Goal: Task Accomplishment & Management: Complete application form

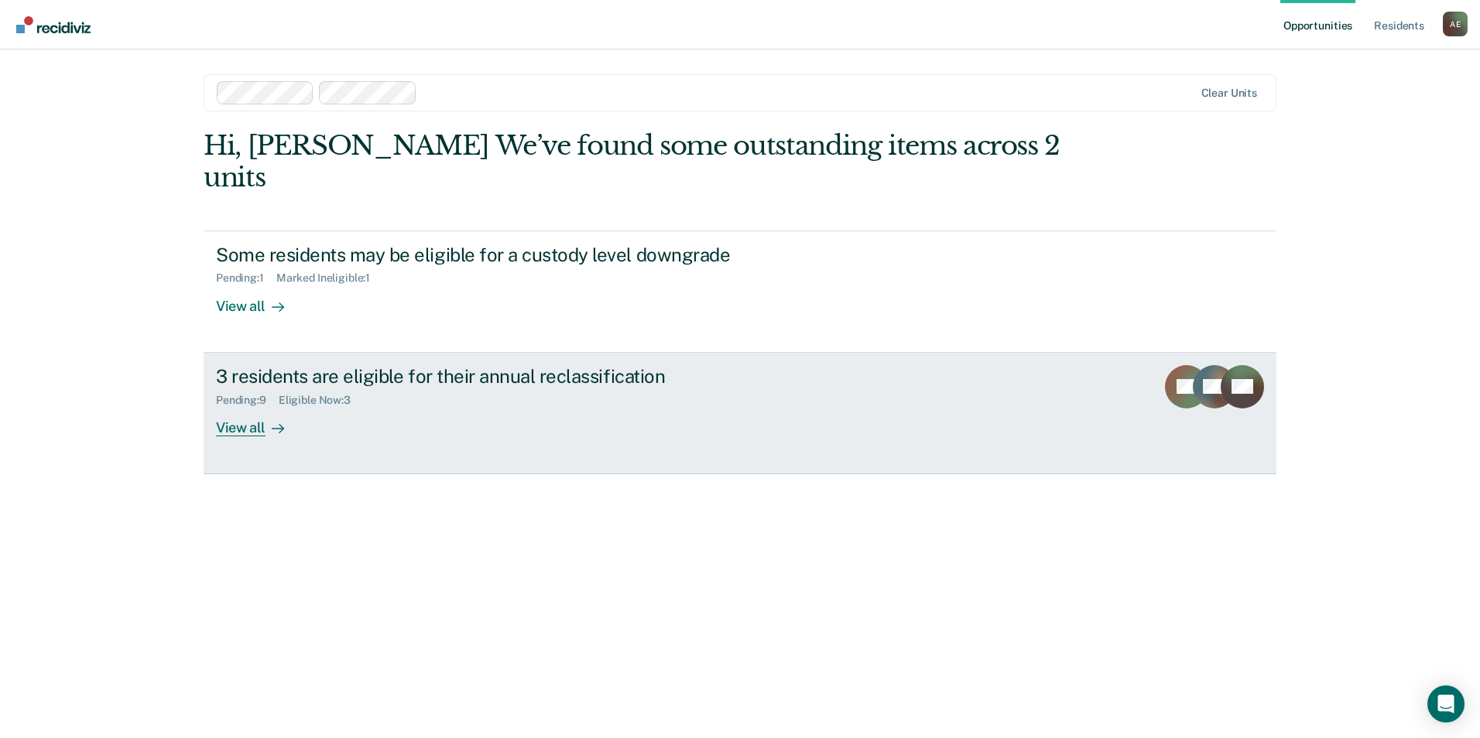
click at [246, 406] on div "View all" at bounding box center [259, 421] width 87 height 30
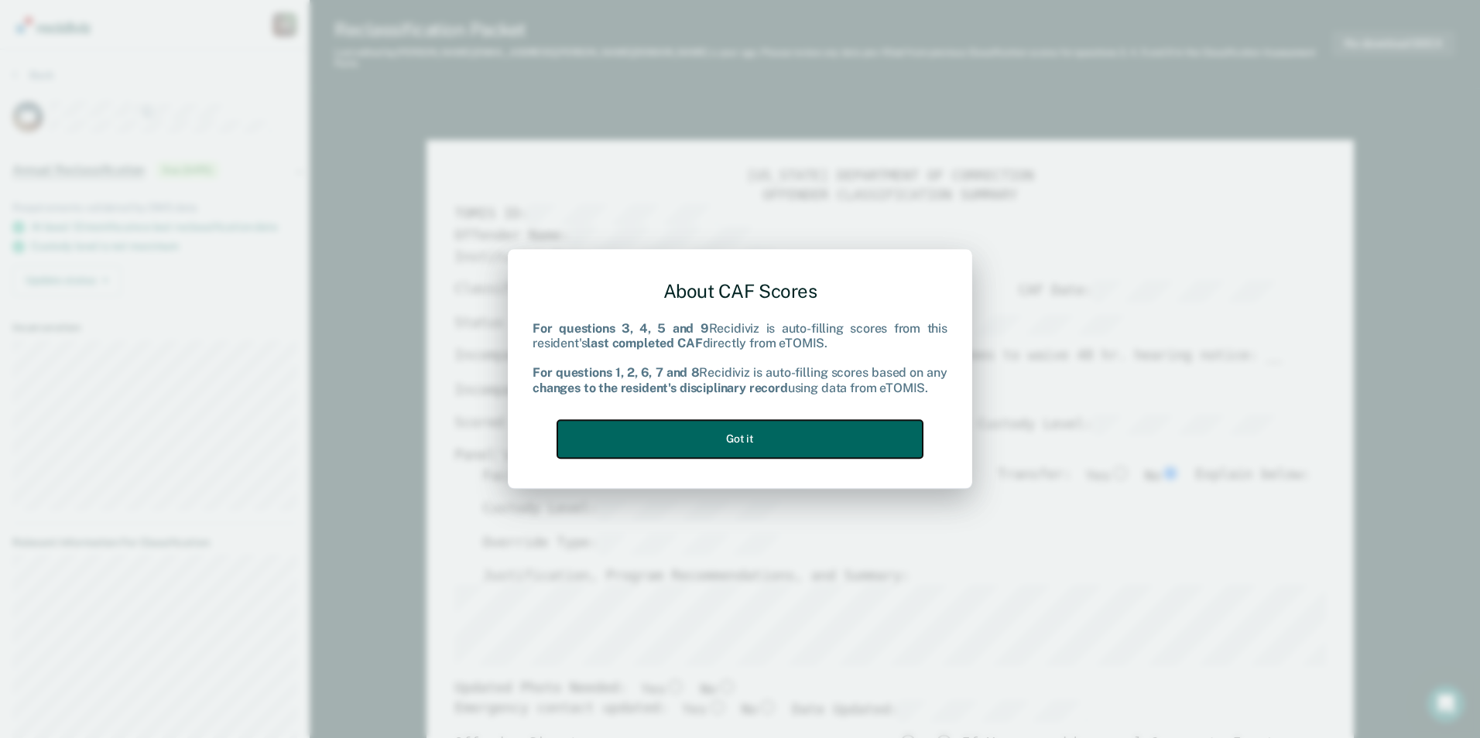
click at [780, 437] on button "Got it" at bounding box center [739, 439] width 365 height 38
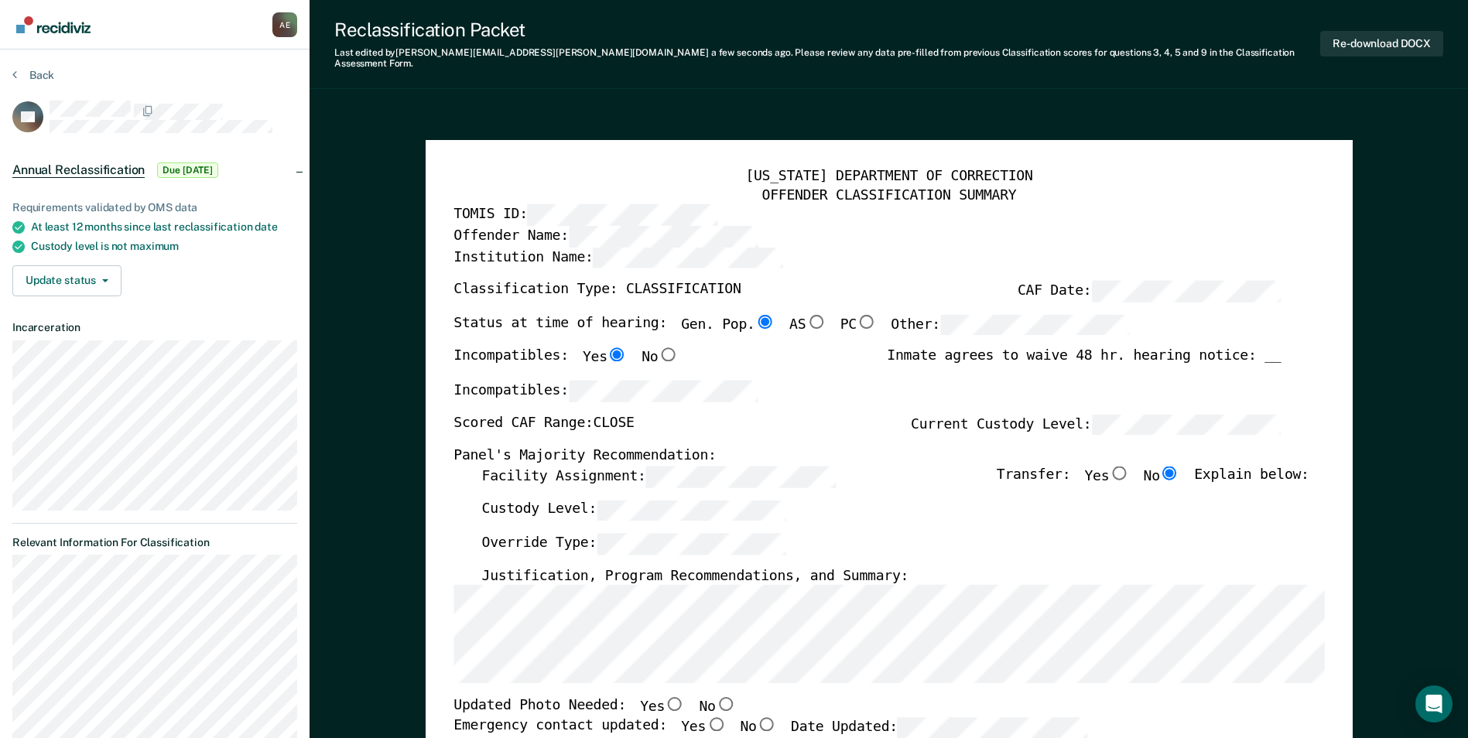
click at [452, 195] on div "[US_STATE] DEPARTMENT OF CORRECTION OFFENDER CLASSIFICATION SUMMARY TOMIS ID: O…" at bounding box center [889, 744] width 927 height 1208
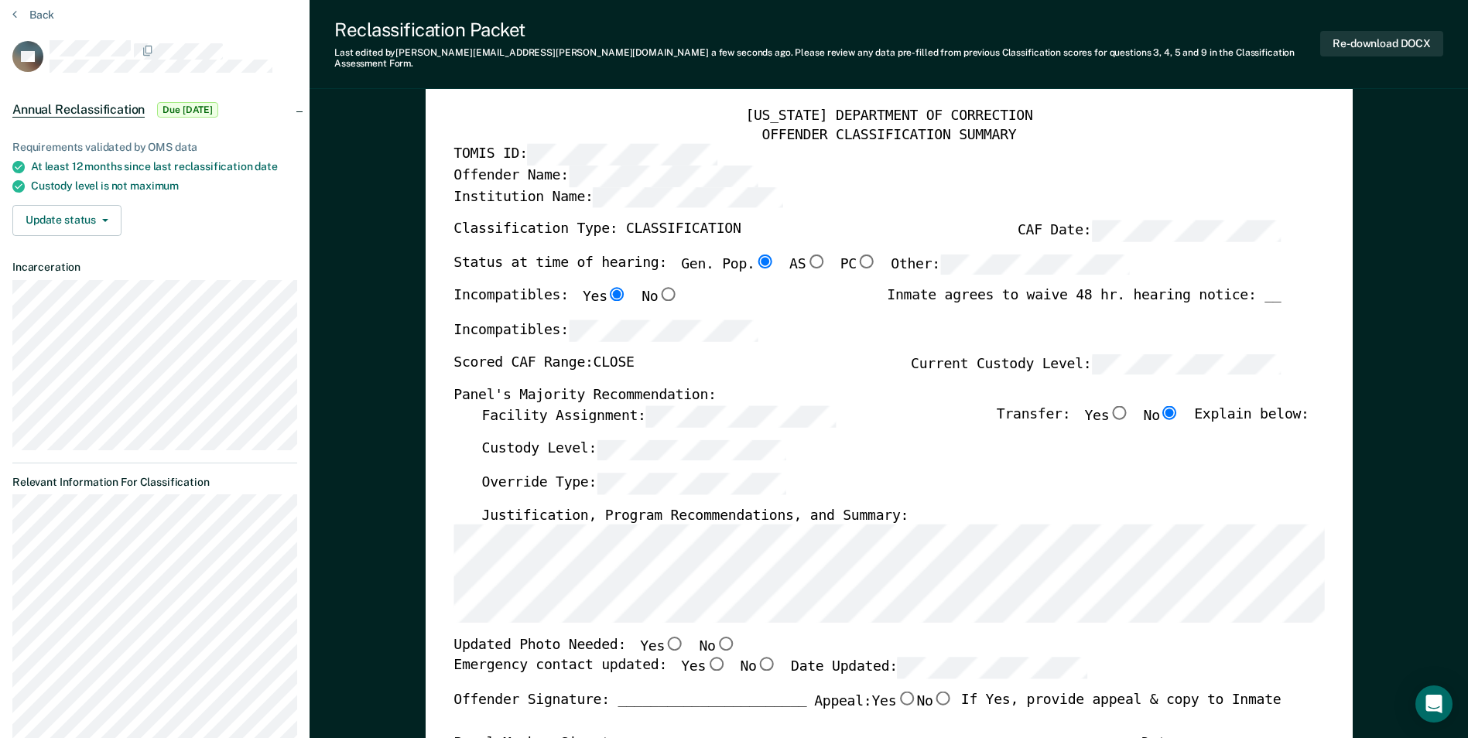
scroll to position [155, 0]
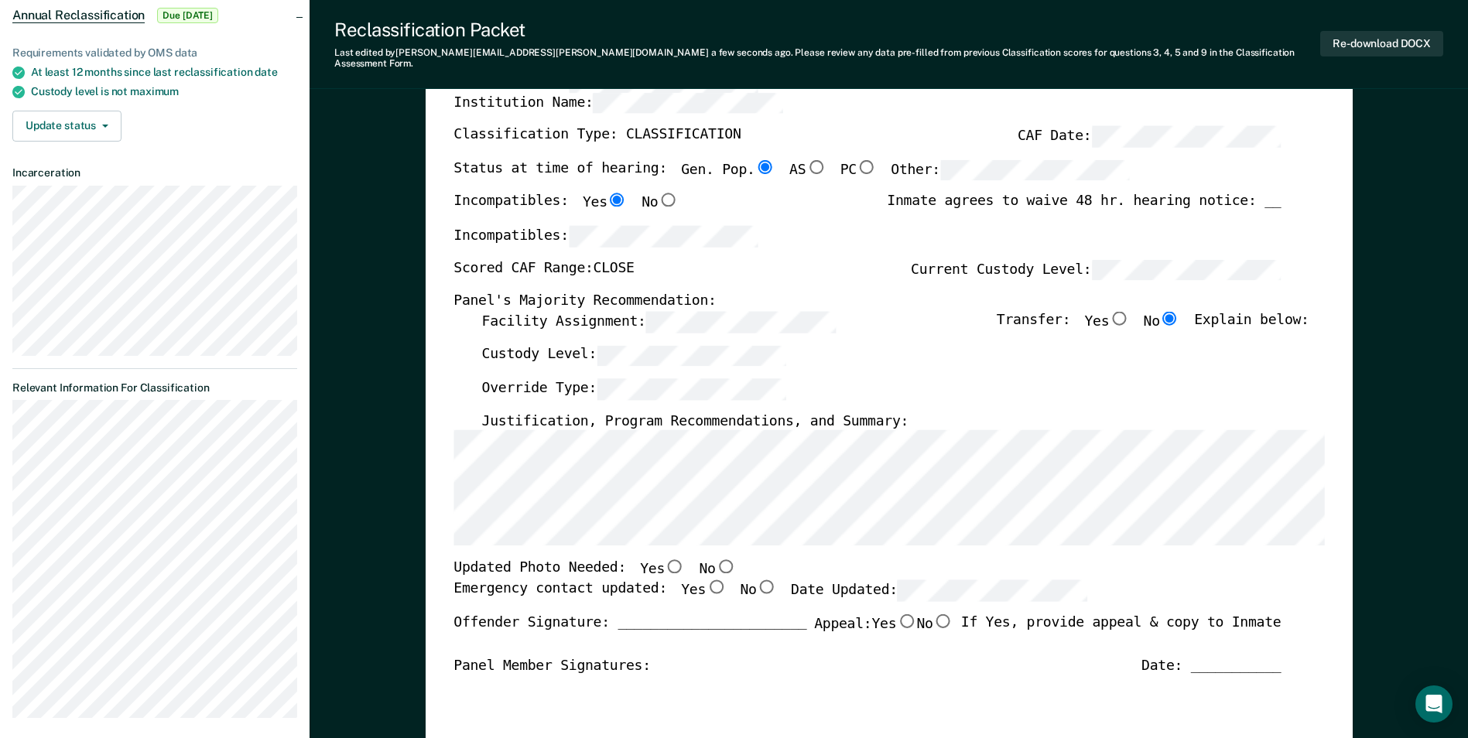
click at [715, 560] on input "No" at bounding box center [725, 567] width 20 height 14
type textarea "x"
radio input "true"
click at [706, 580] on input "Yes" at bounding box center [716, 587] width 20 height 14
type textarea "x"
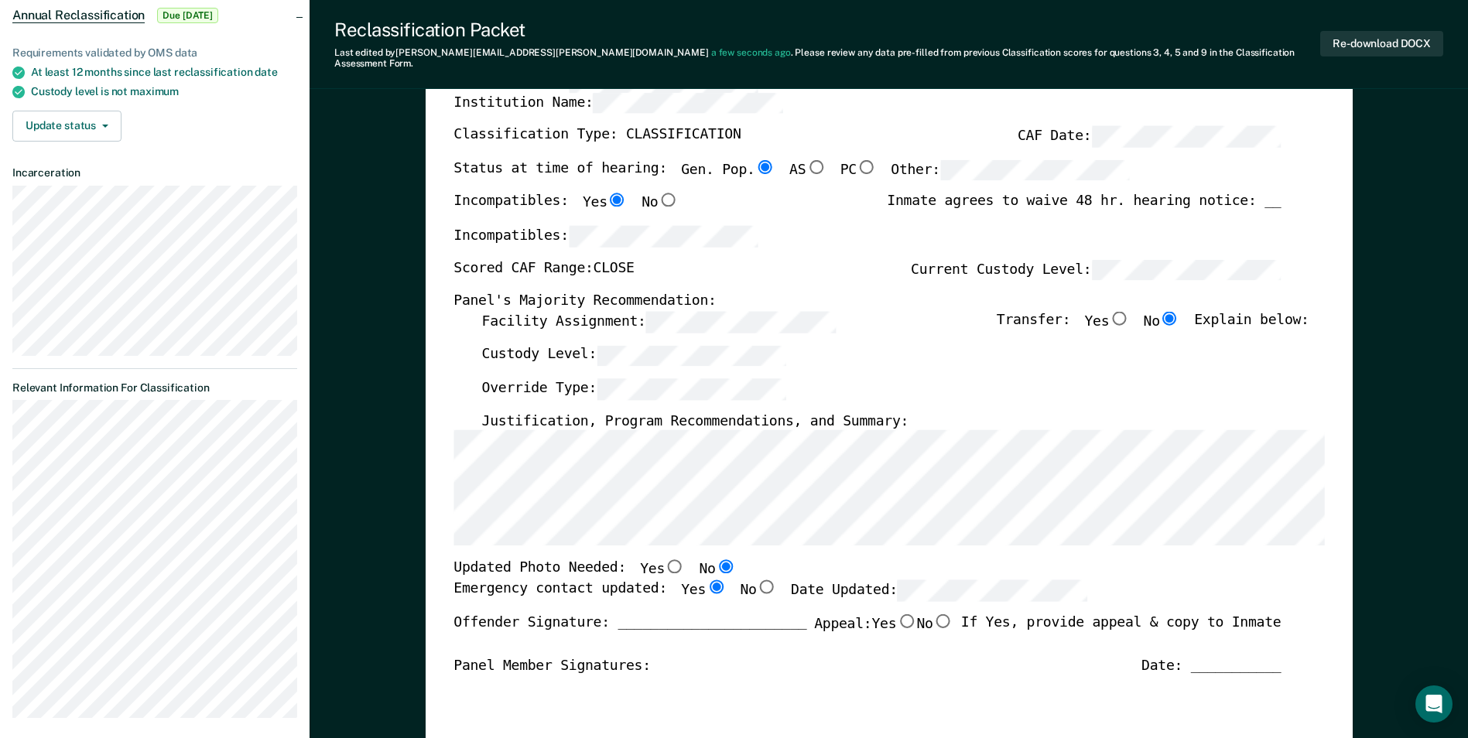
radio input "true"
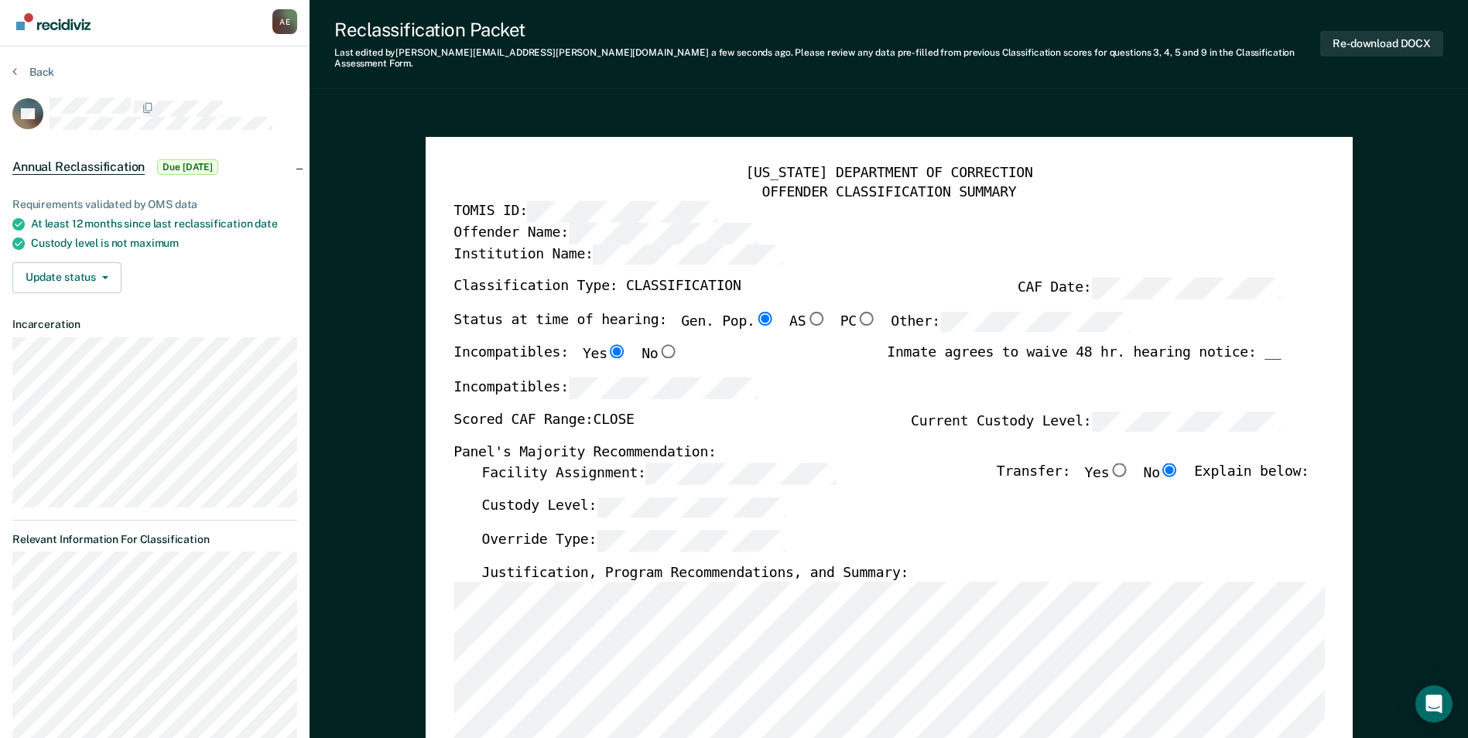
scroll to position [0, 0]
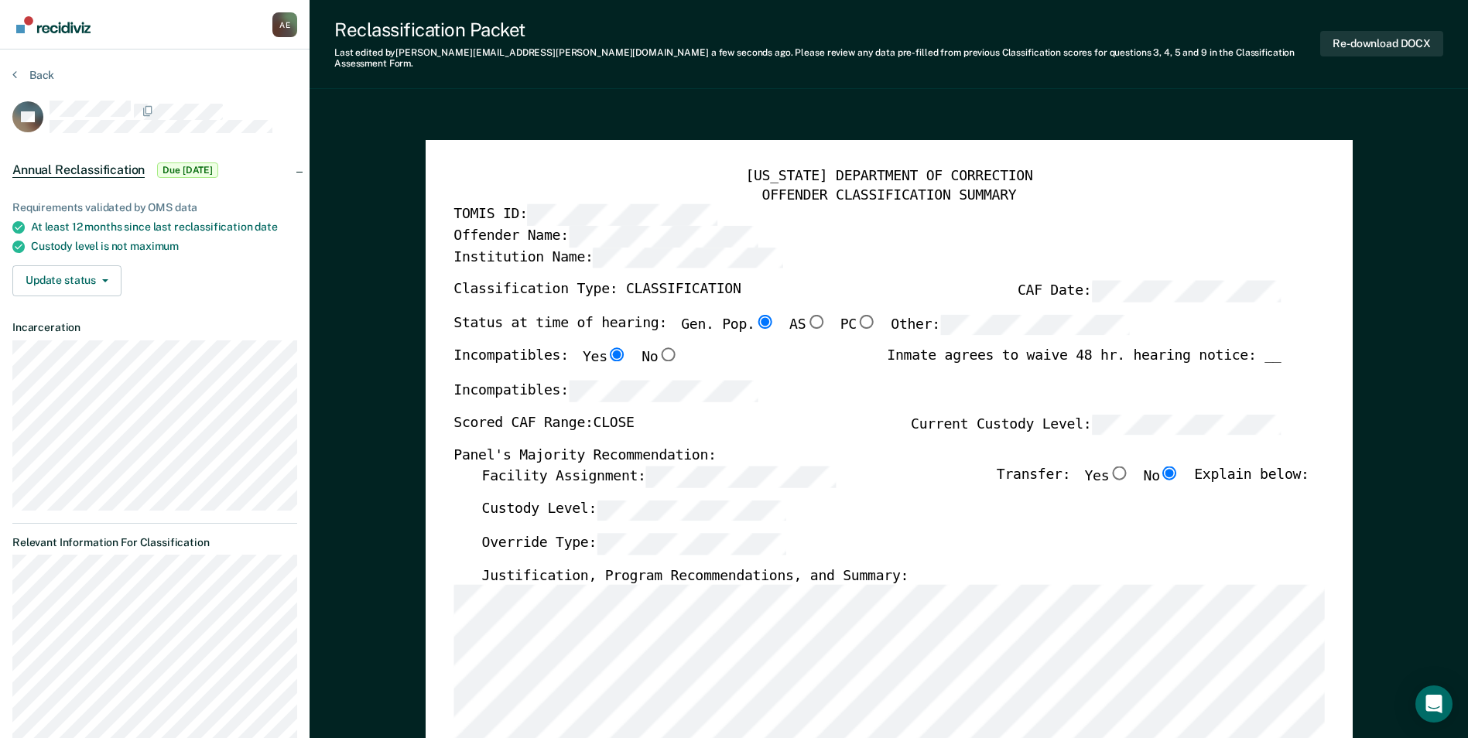
click at [574, 535] on label "Override Type:" at bounding box center [633, 543] width 305 height 21
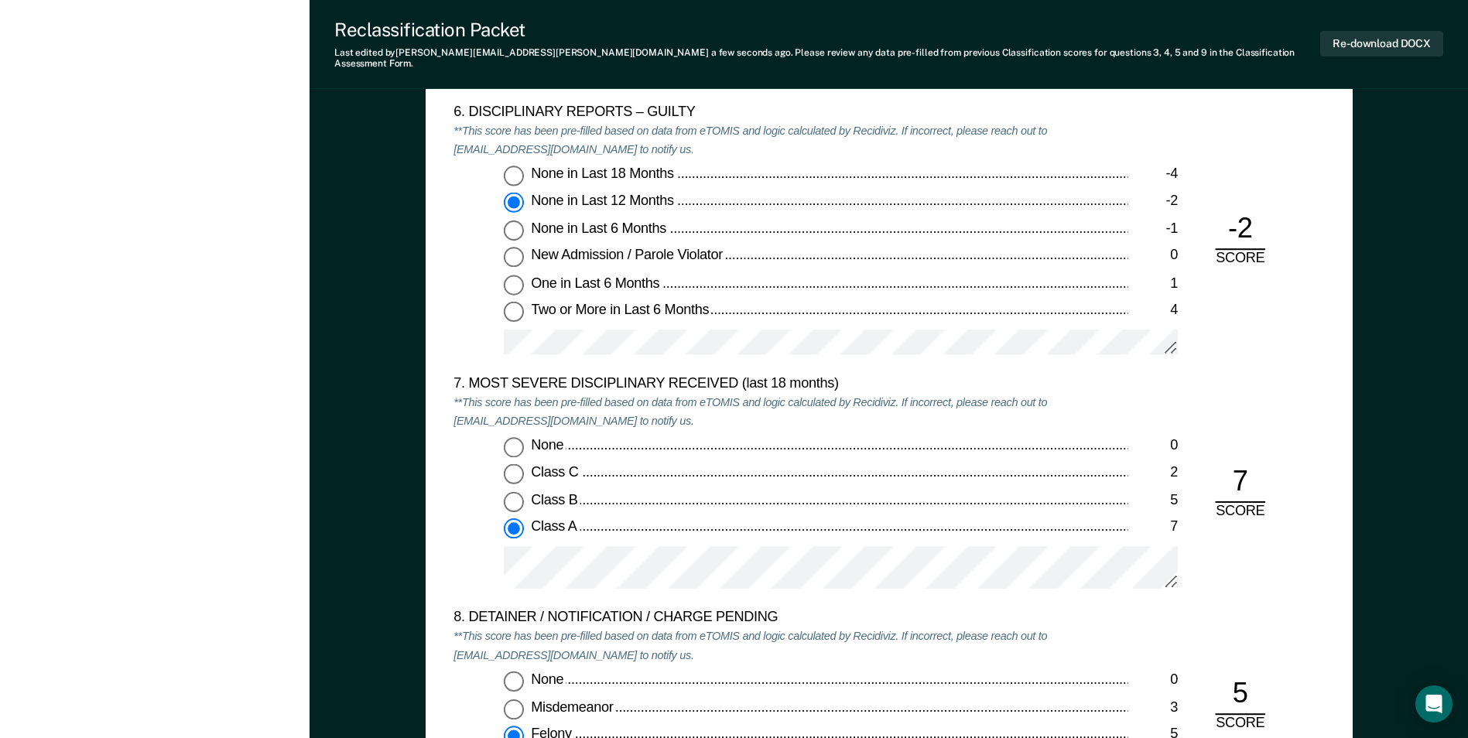
scroll to position [2786, 0]
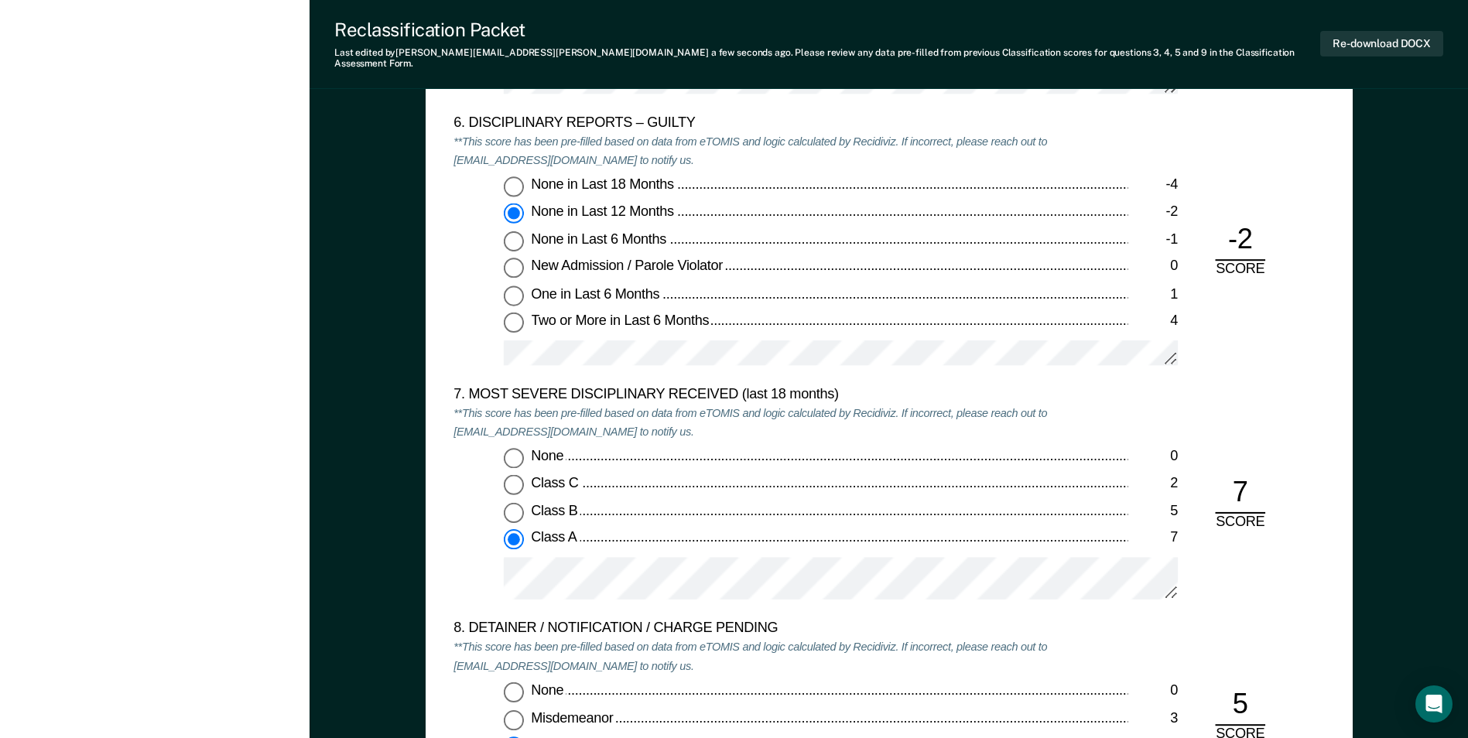
click at [525, 358] on div at bounding box center [841, 360] width 674 height 39
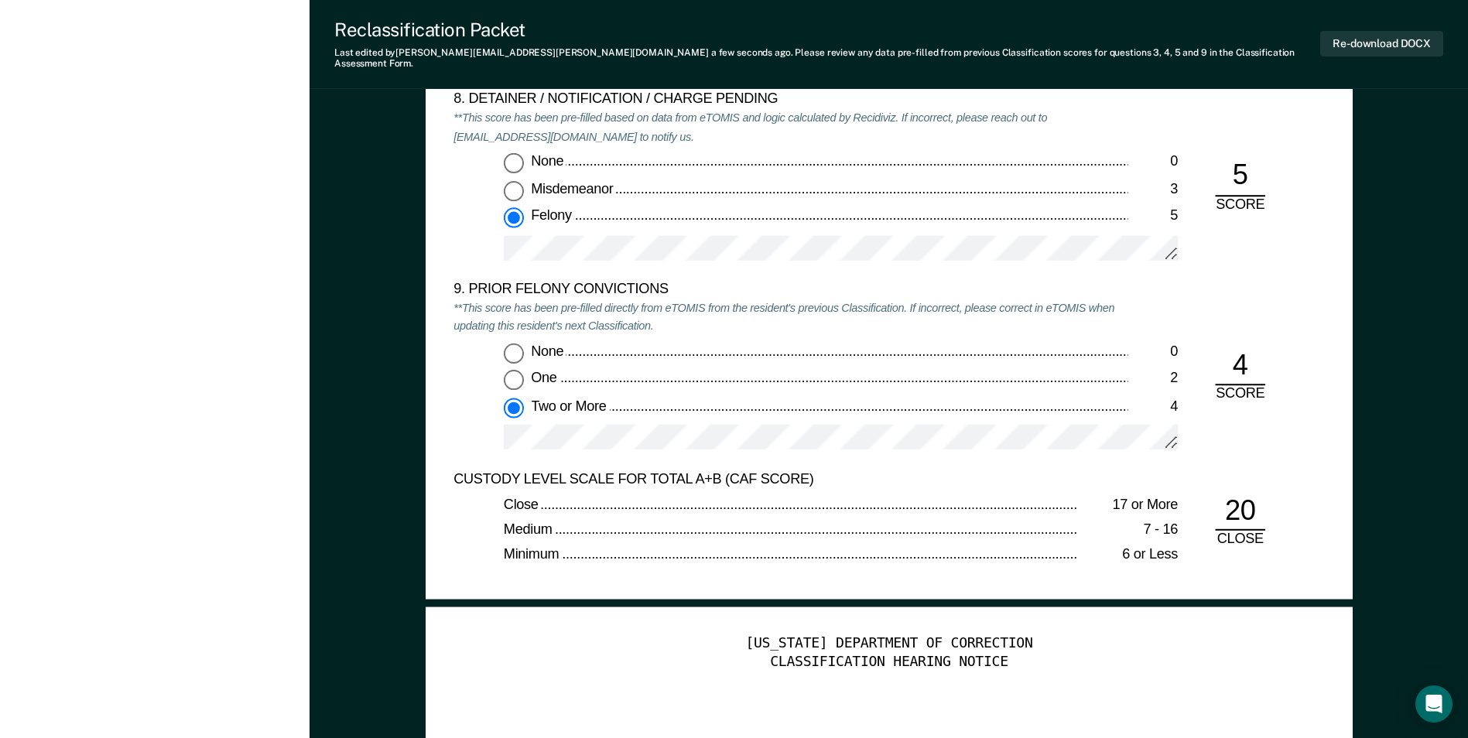
scroll to position [3406, 0]
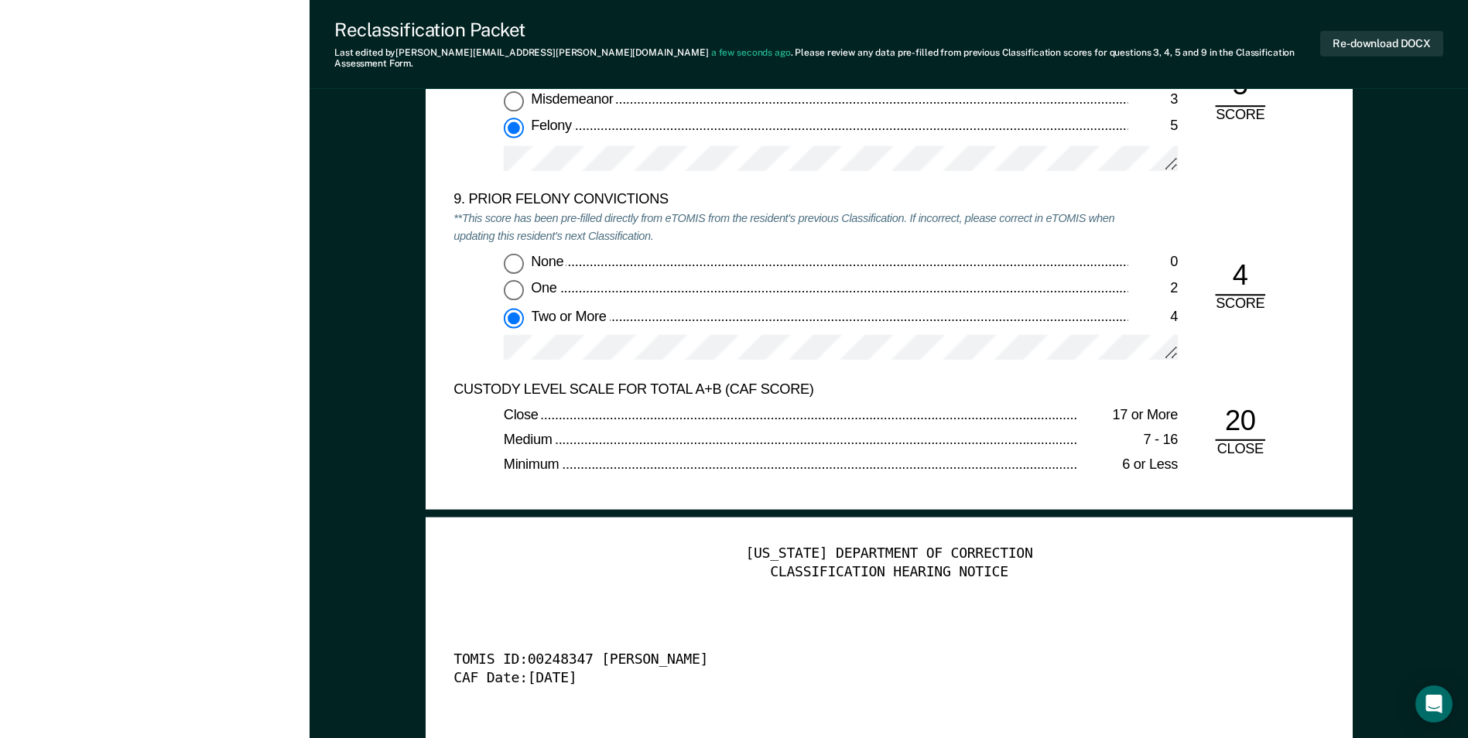
click at [932, 354] on div at bounding box center [841, 354] width 674 height 39
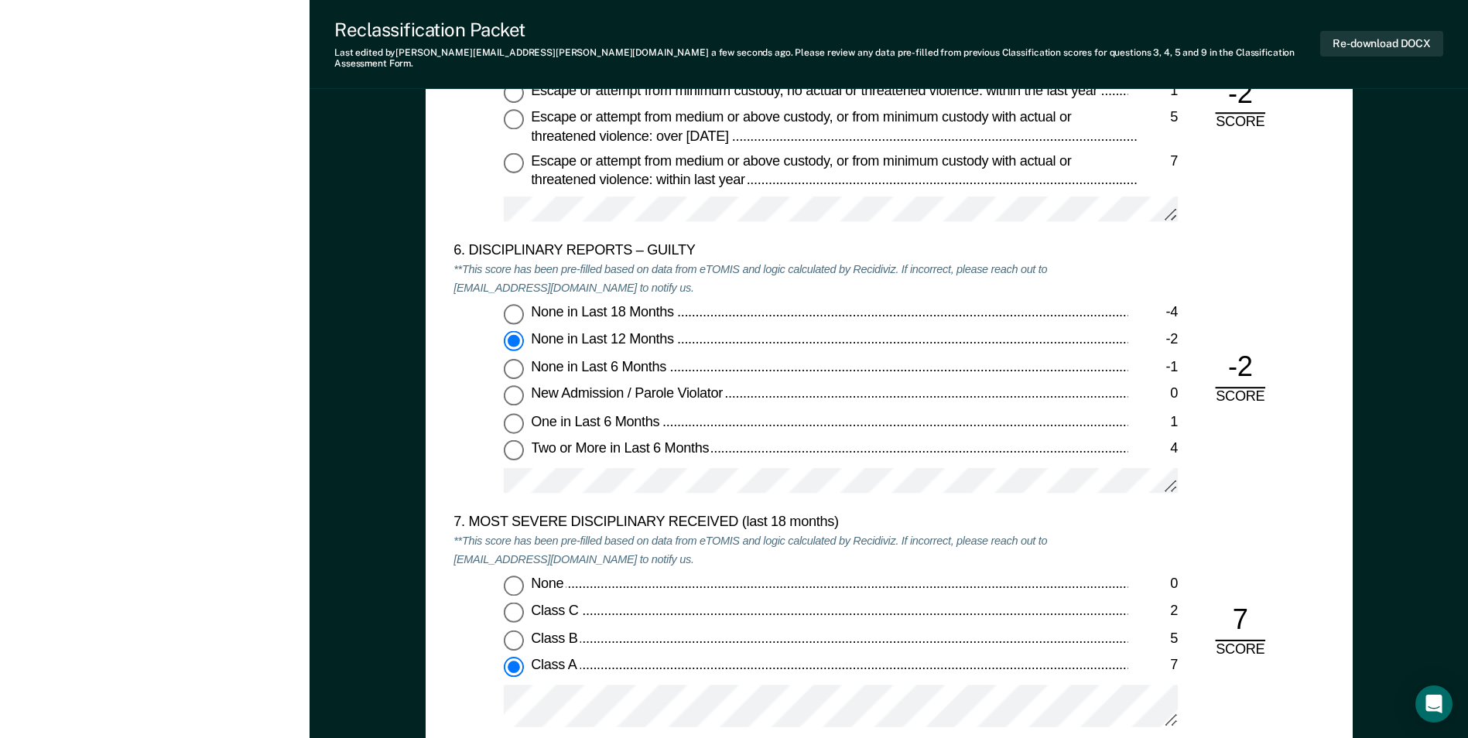
scroll to position [2632, 0]
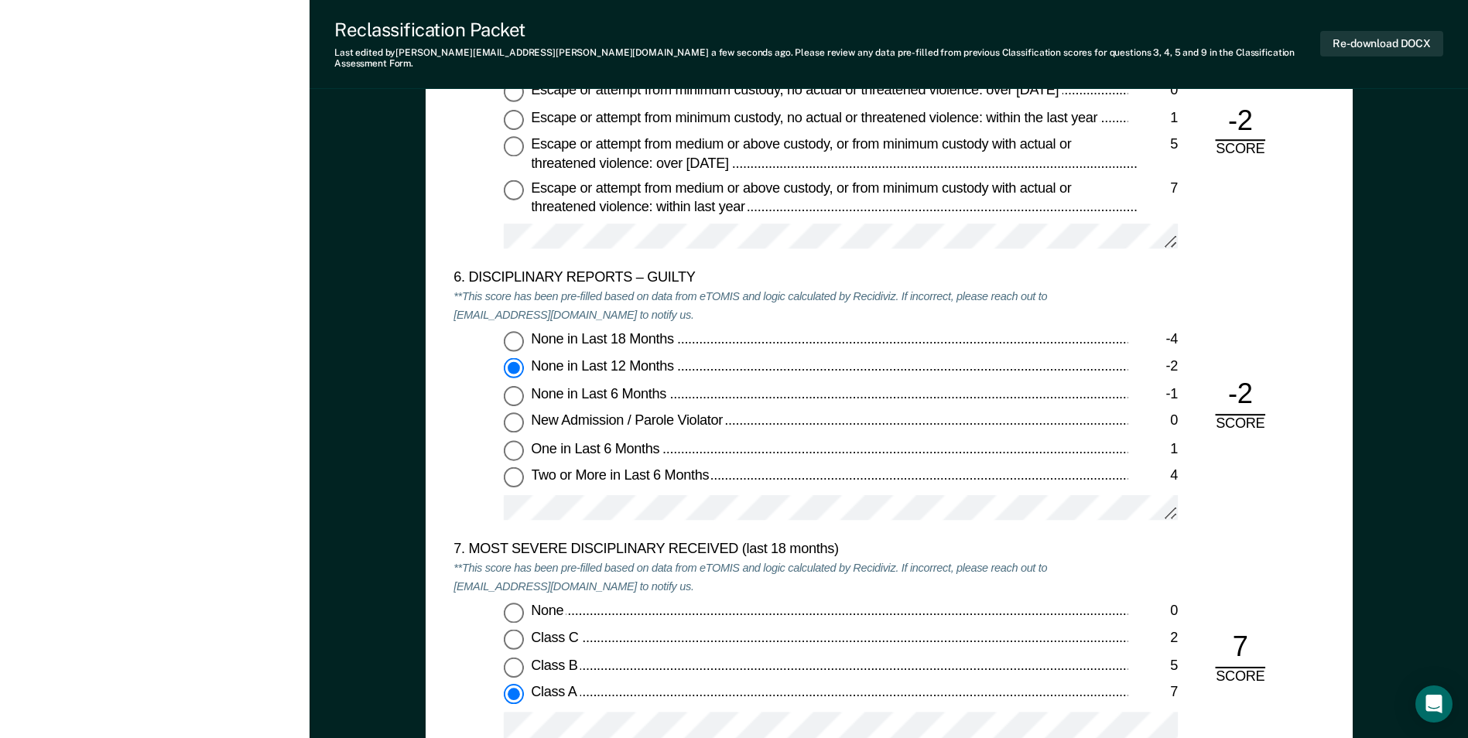
click at [513, 468] on input "Two or More in Last 6 Months 4" at bounding box center [514, 477] width 20 height 20
type textarea "x"
radio input "false"
radio input "true"
click at [516, 440] on input "One in Last 6 Months 1" at bounding box center [514, 450] width 20 height 20
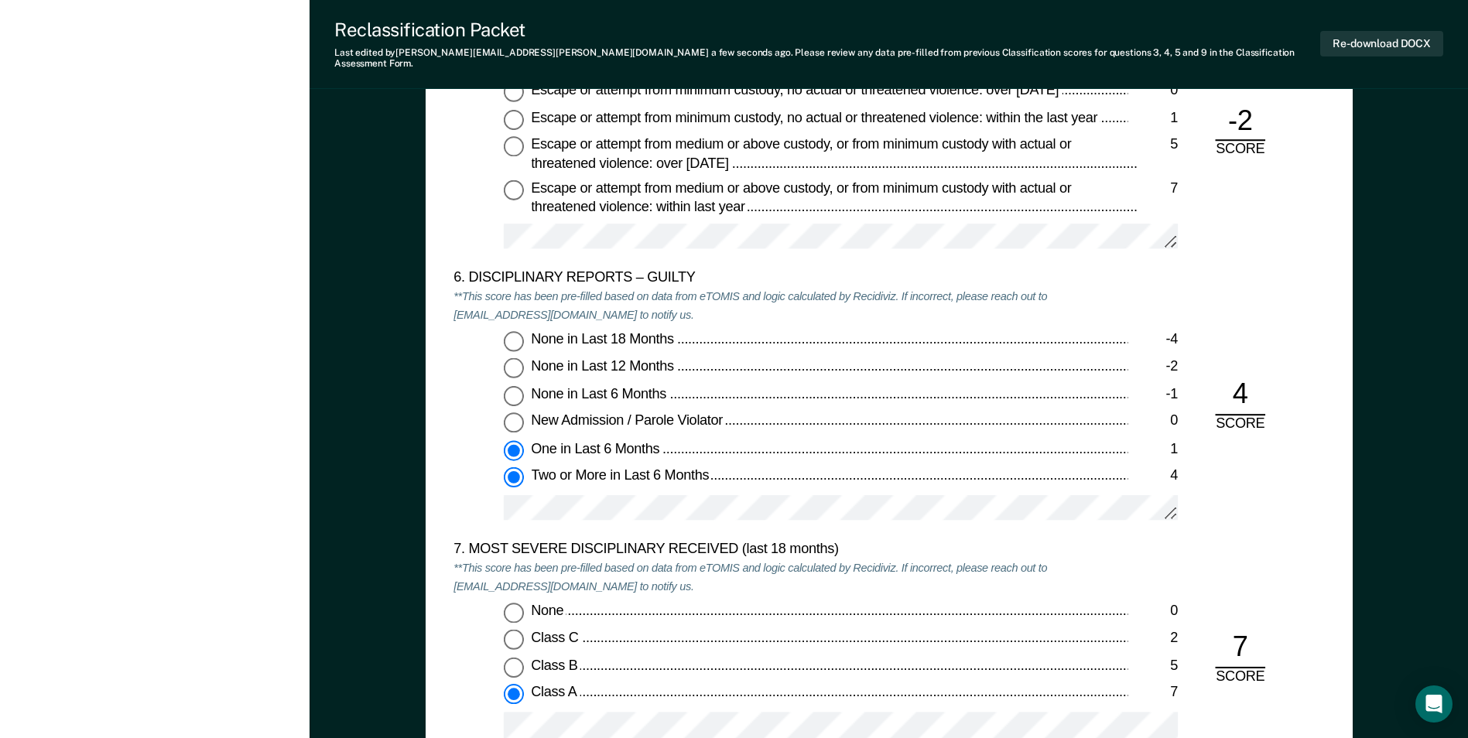
type textarea "x"
radio input "true"
radio input "false"
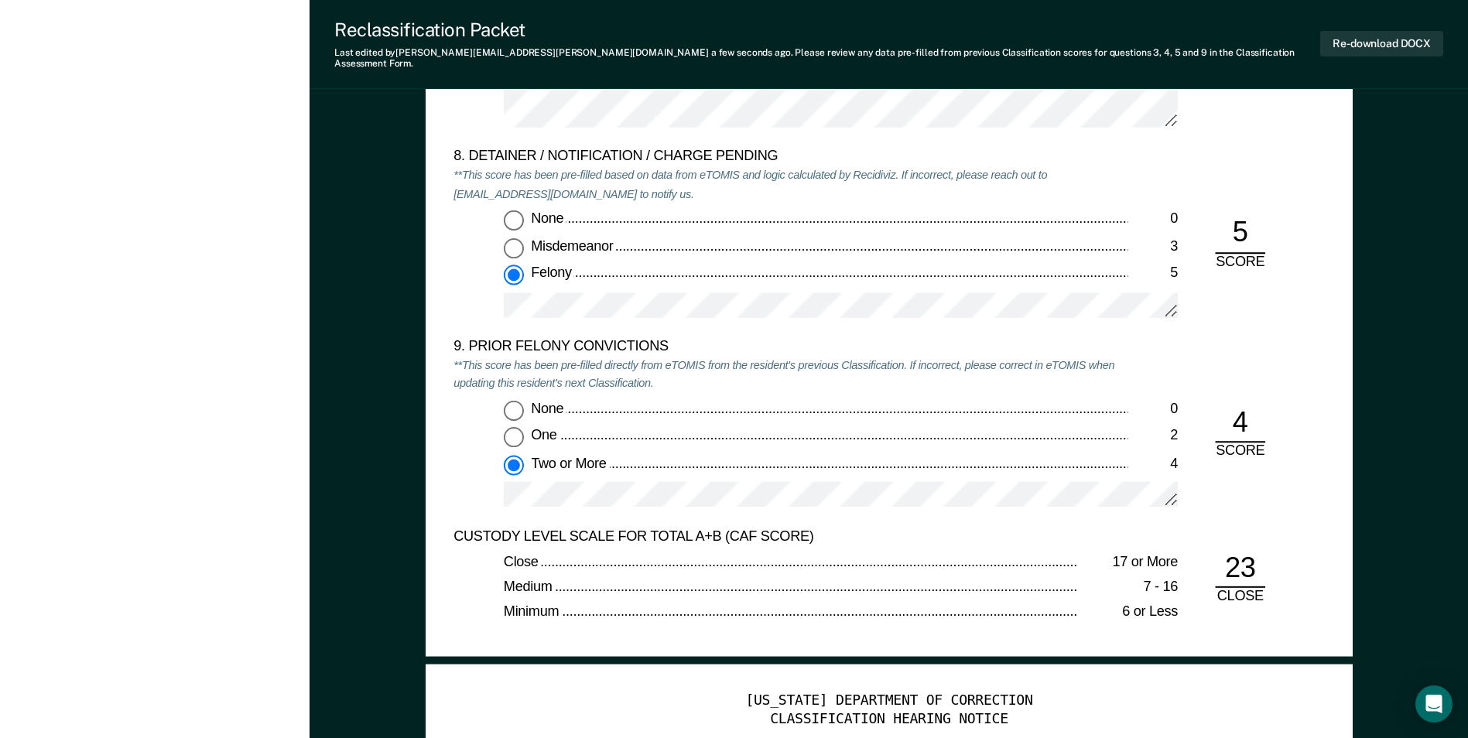
scroll to position [3274, 0]
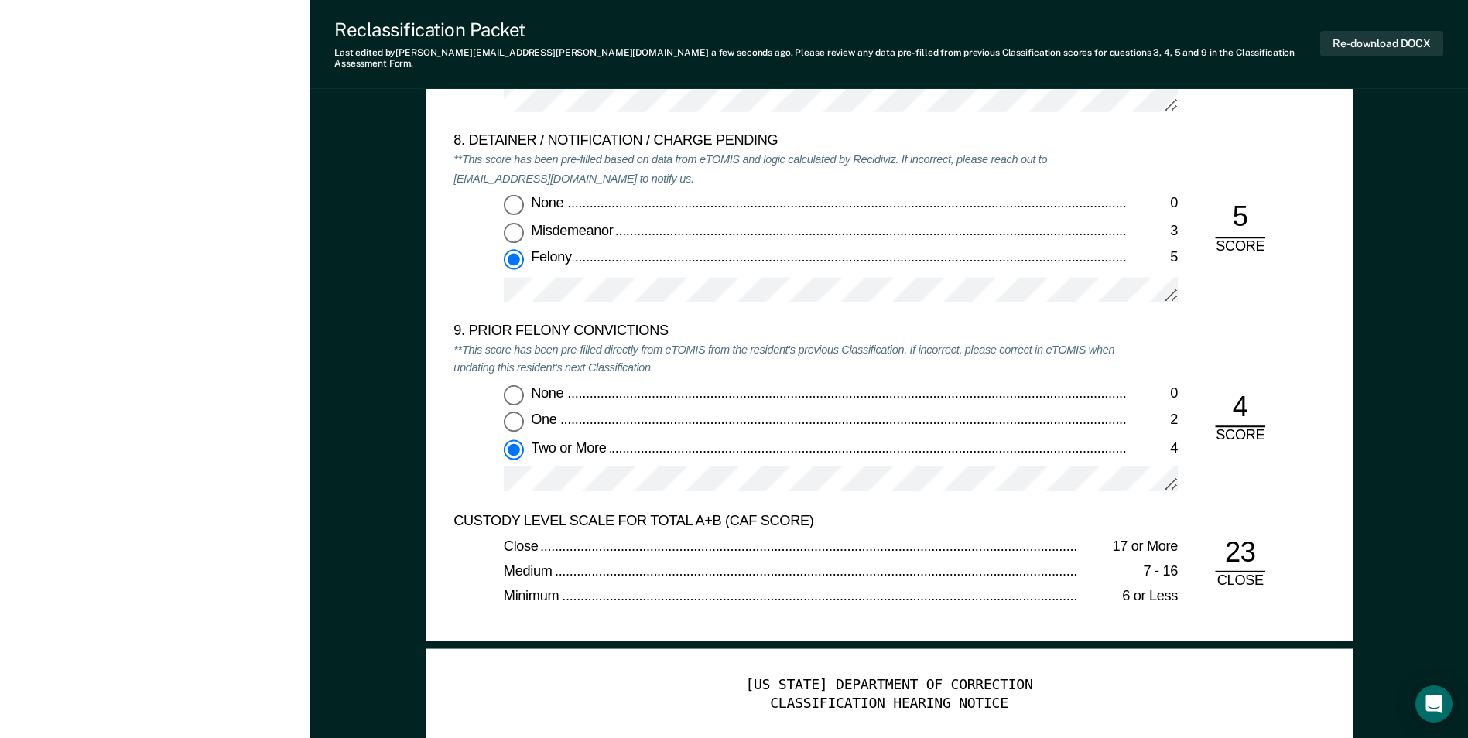
click at [515, 412] on input "One 2" at bounding box center [514, 422] width 20 height 20
type textarea "x"
radio input "true"
radio input "false"
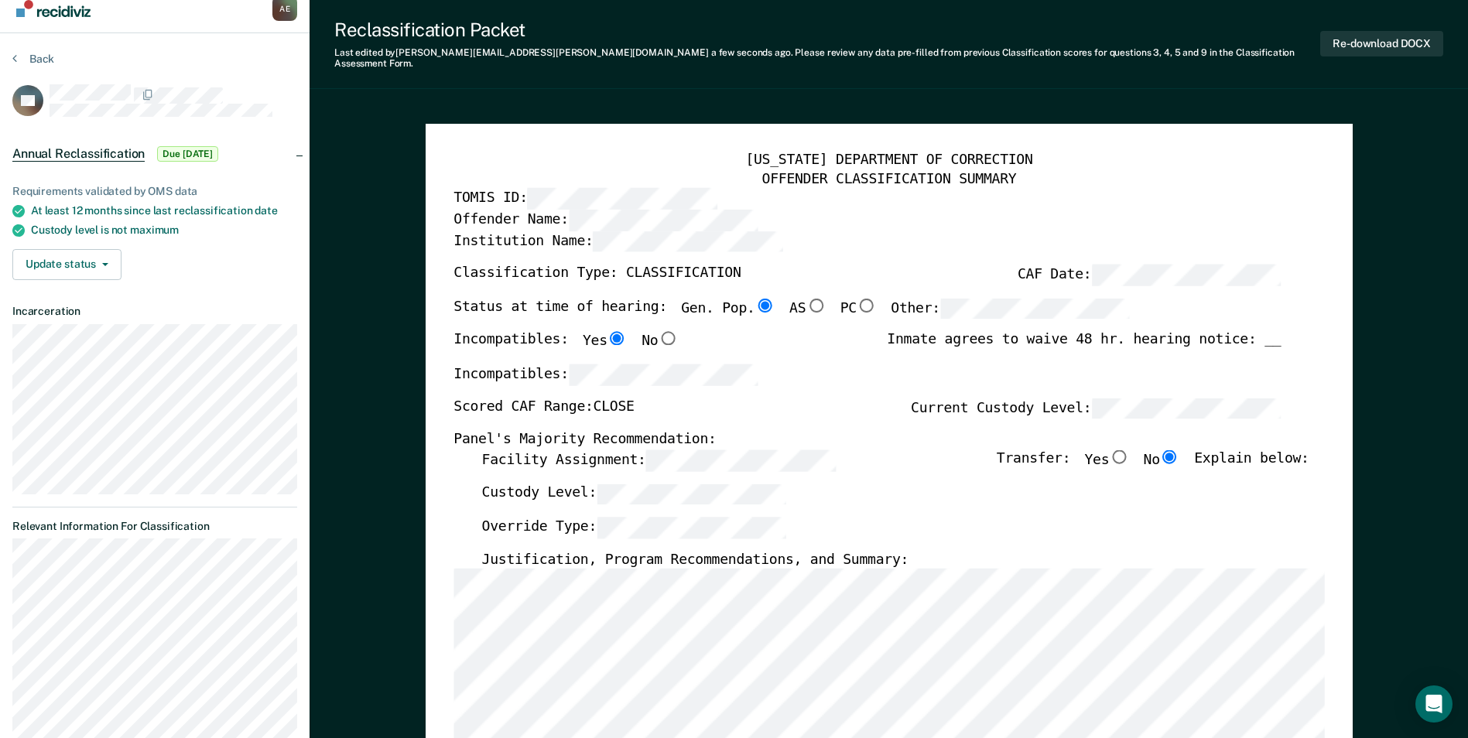
scroll to position [0, 0]
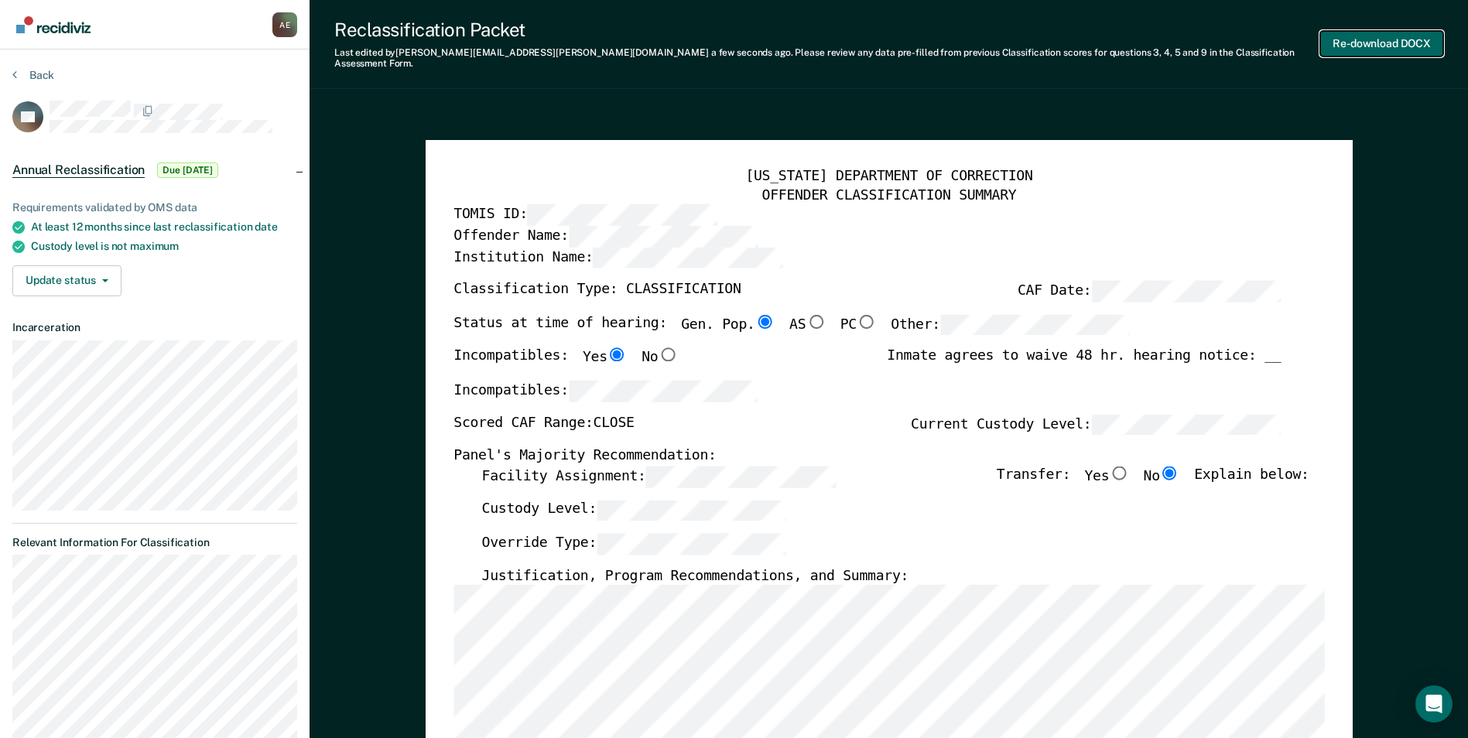
click at [1371, 31] on button "Re-download DOCX" at bounding box center [1381, 44] width 123 height 26
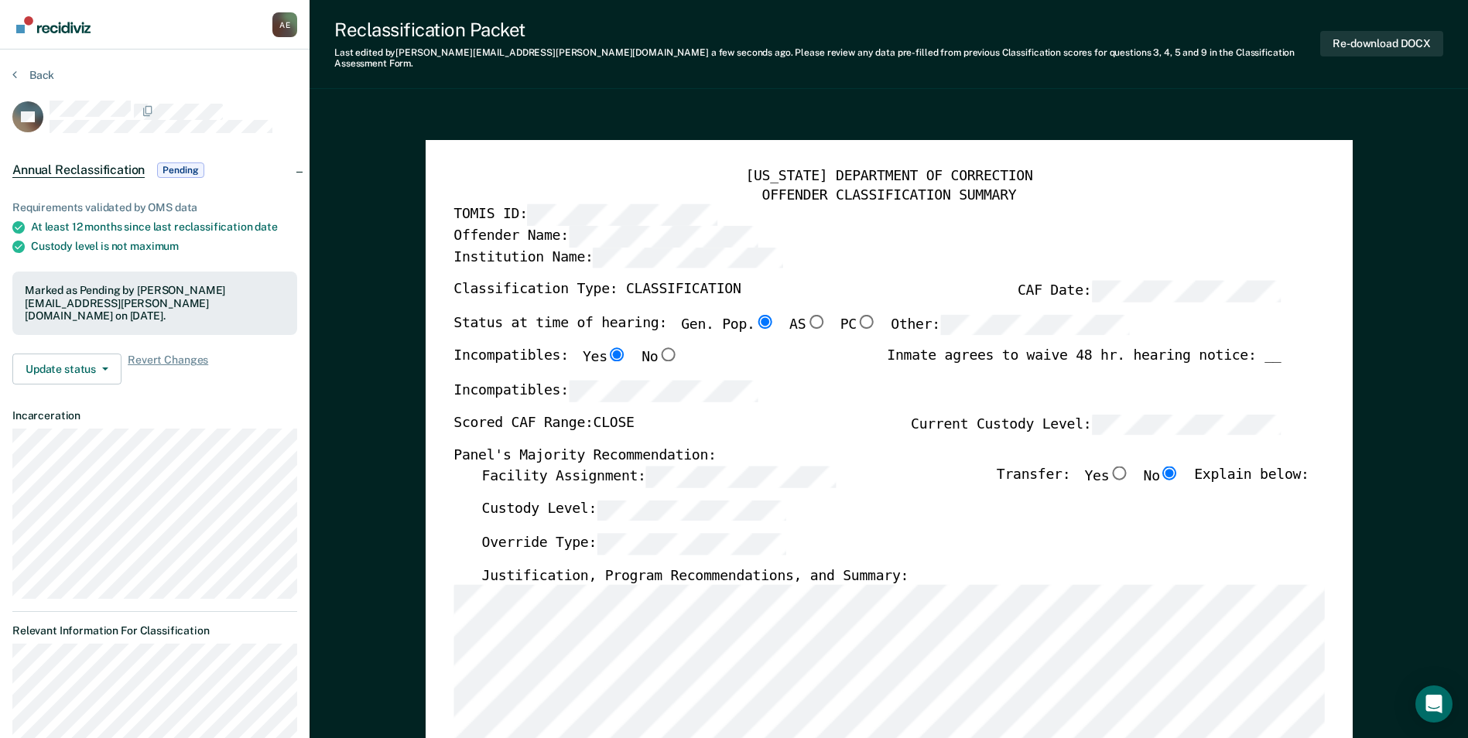
drag, startPoint x: 410, startPoint y: 121, endPoint x: 395, endPoint y: 115, distance: 16.7
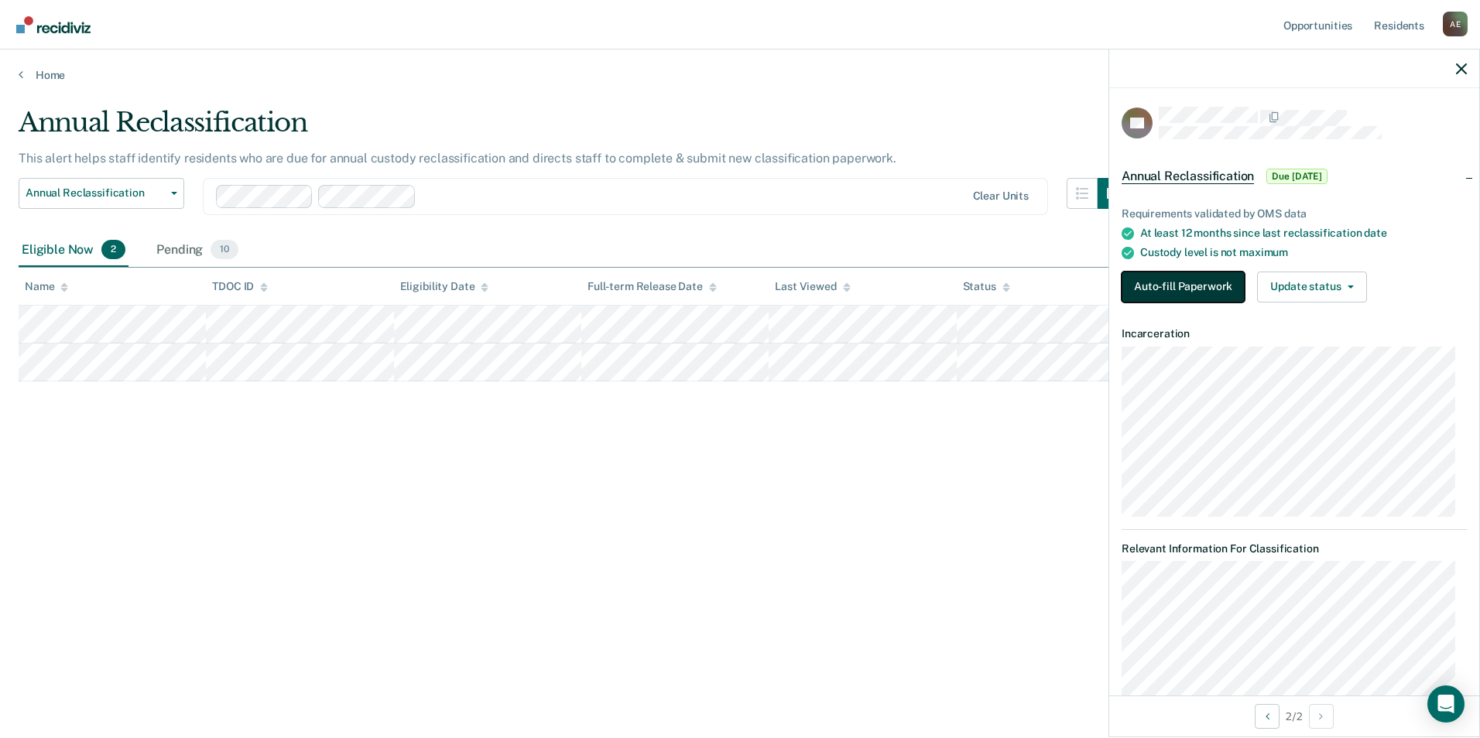
click at [1169, 287] on button "Auto-fill Paperwork" at bounding box center [1183, 287] width 123 height 31
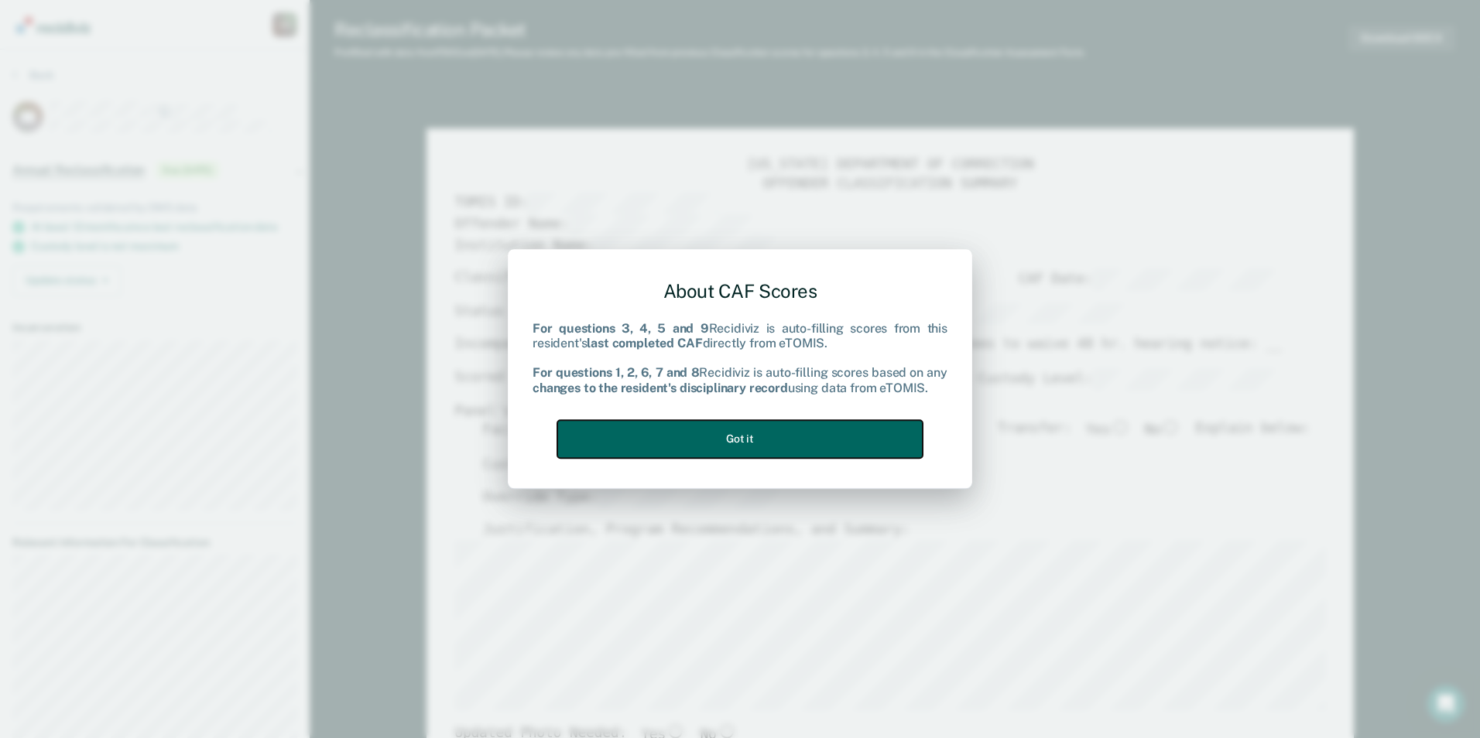
click at [728, 446] on button "Got it" at bounding box center [739, 439] width 365 height 38
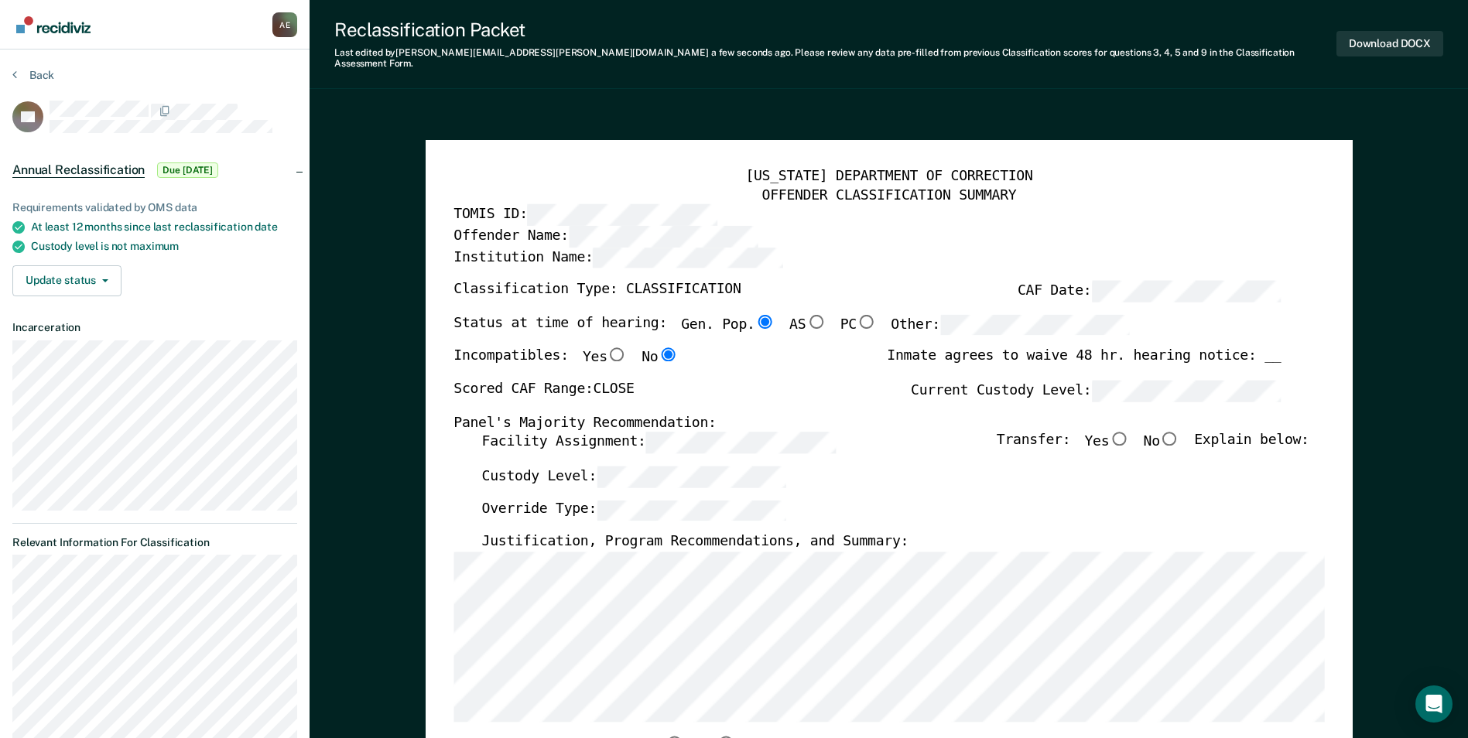
click at [505, 204] on label "TOMIS ID:" at bounding box center [585, 214] width 263 height 21
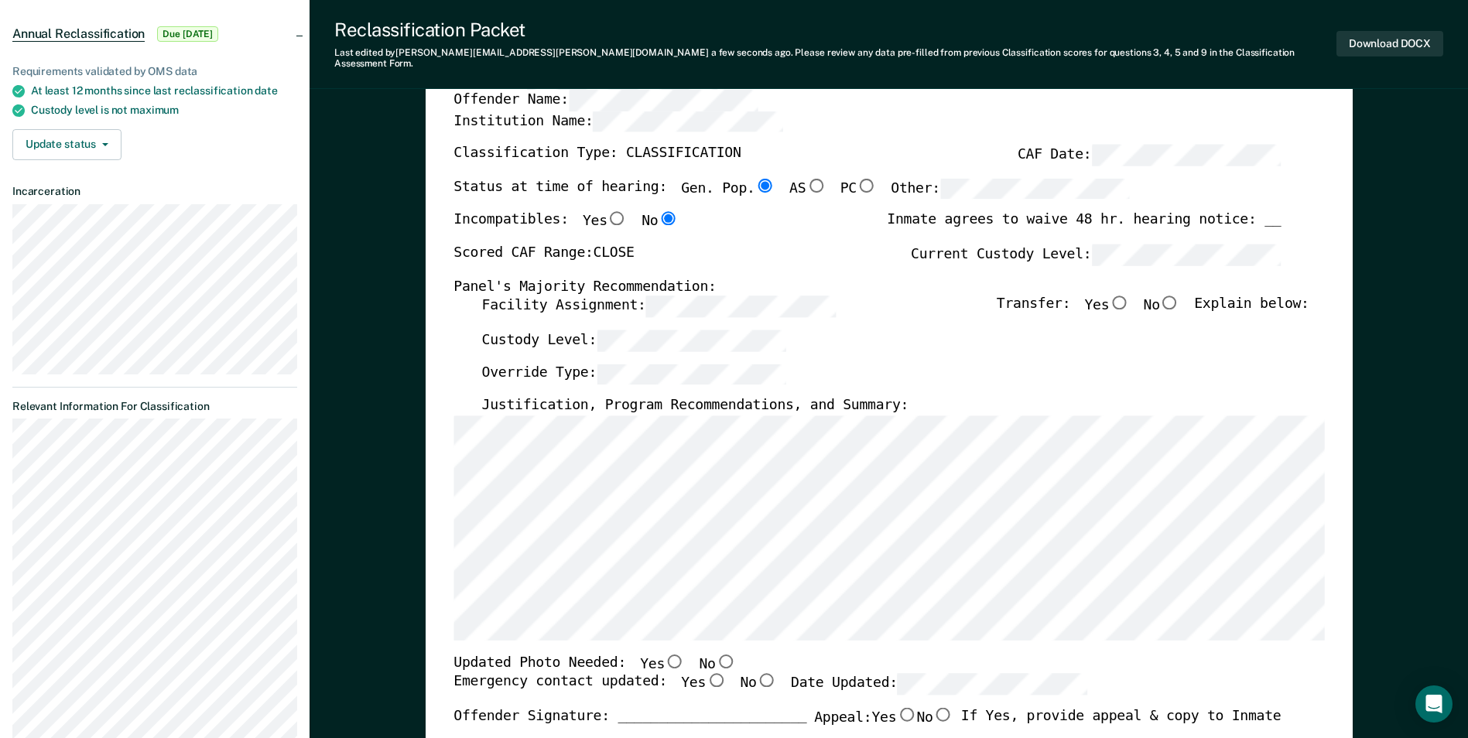
scroll to position [232, 0]
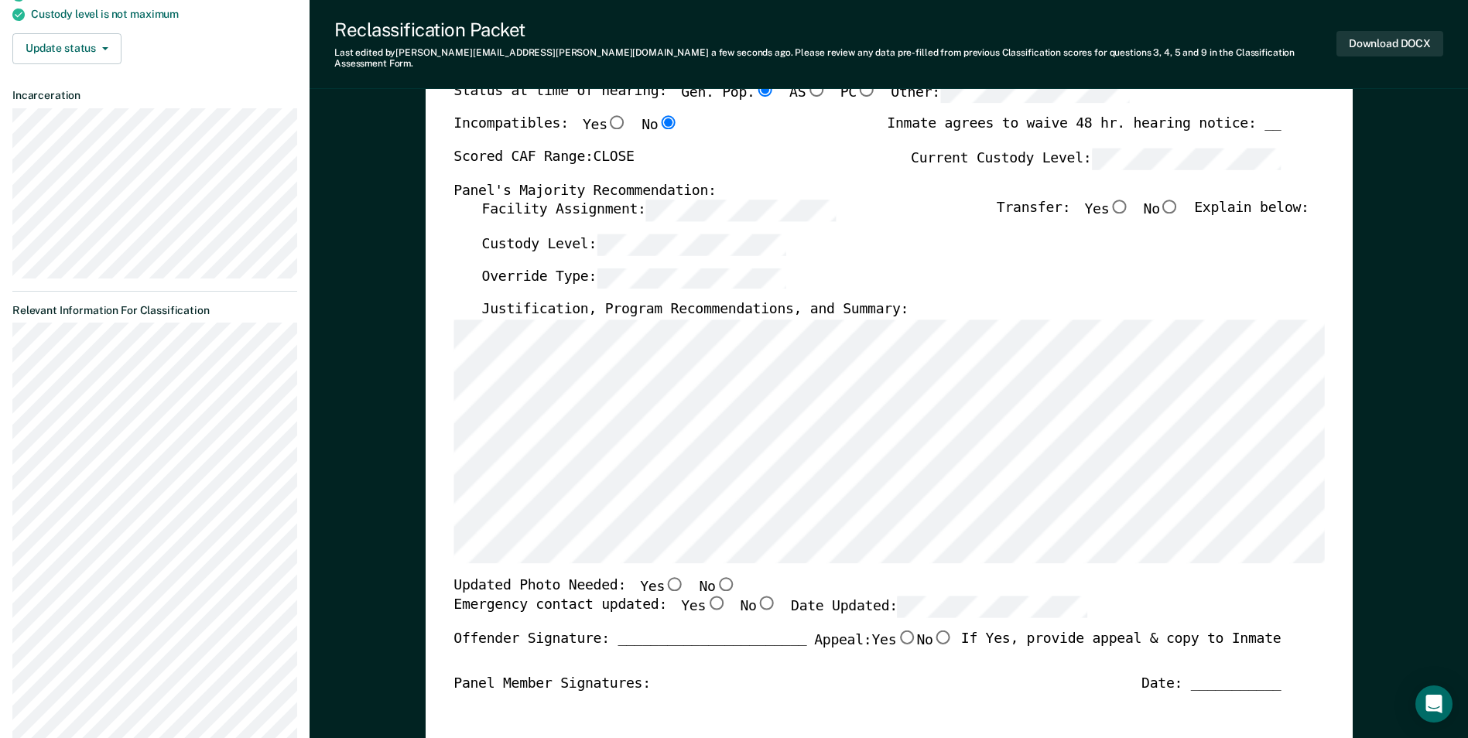
click at [1174, 203] on input "No" at bounding box center [1170, 207] width 20 height 14
type textarea "x"
radio input "true"
click at [706, 597] on input "Yes" at bounding box center [716, 604] width 20 height 14
type textarea "x"
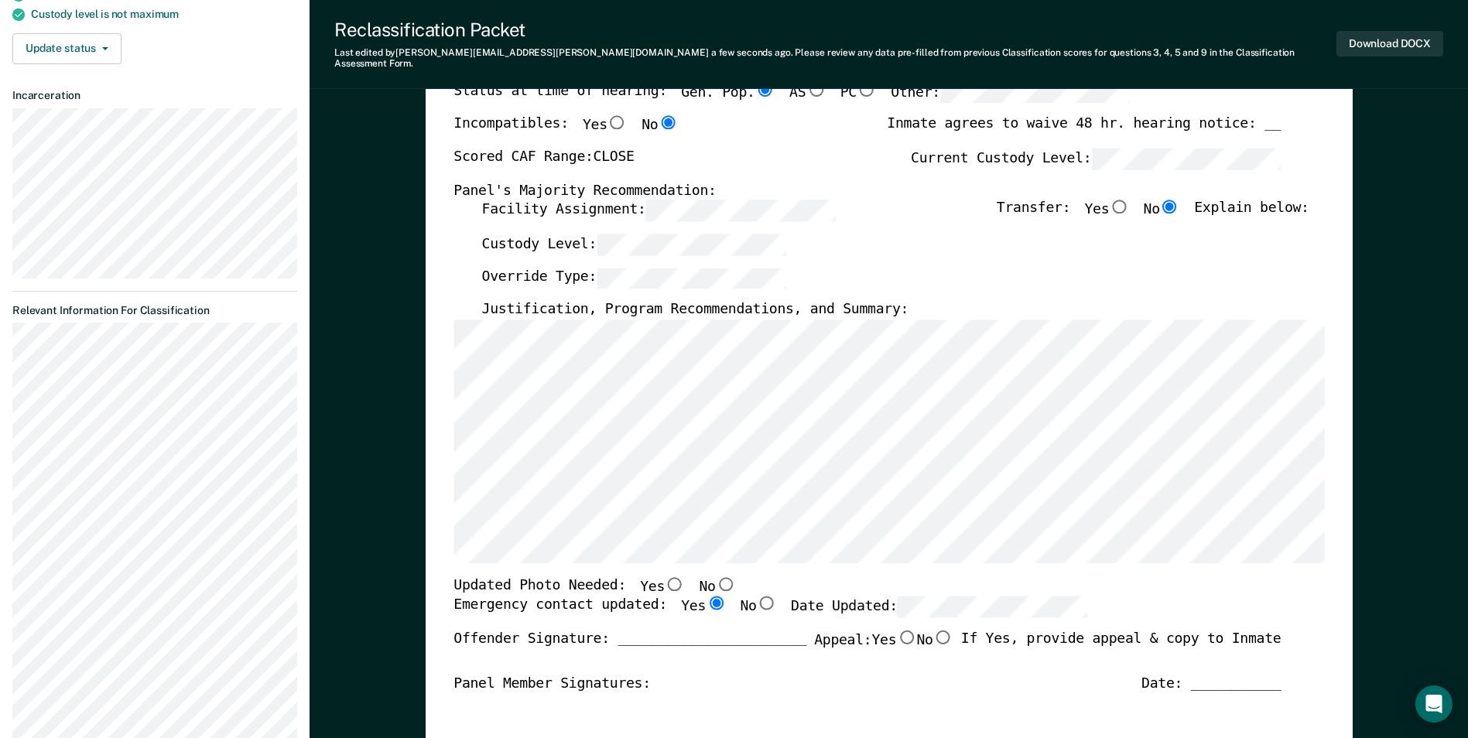
radio input "true"
click at [665, 577] on input "Yes" at bounding box center [675, 584] width 20 height 14
type textarea "x"
radio input "true"
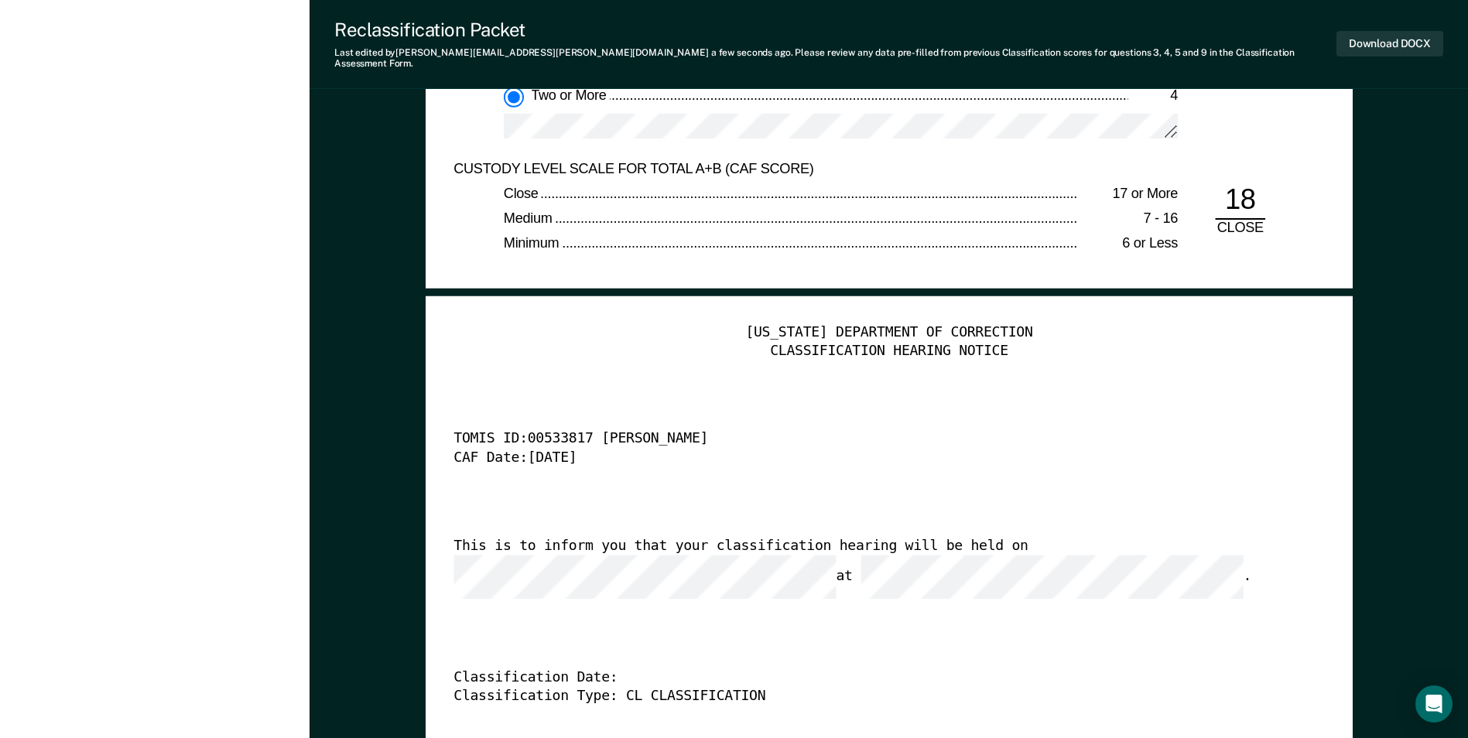
scroll to position [3870, 0]
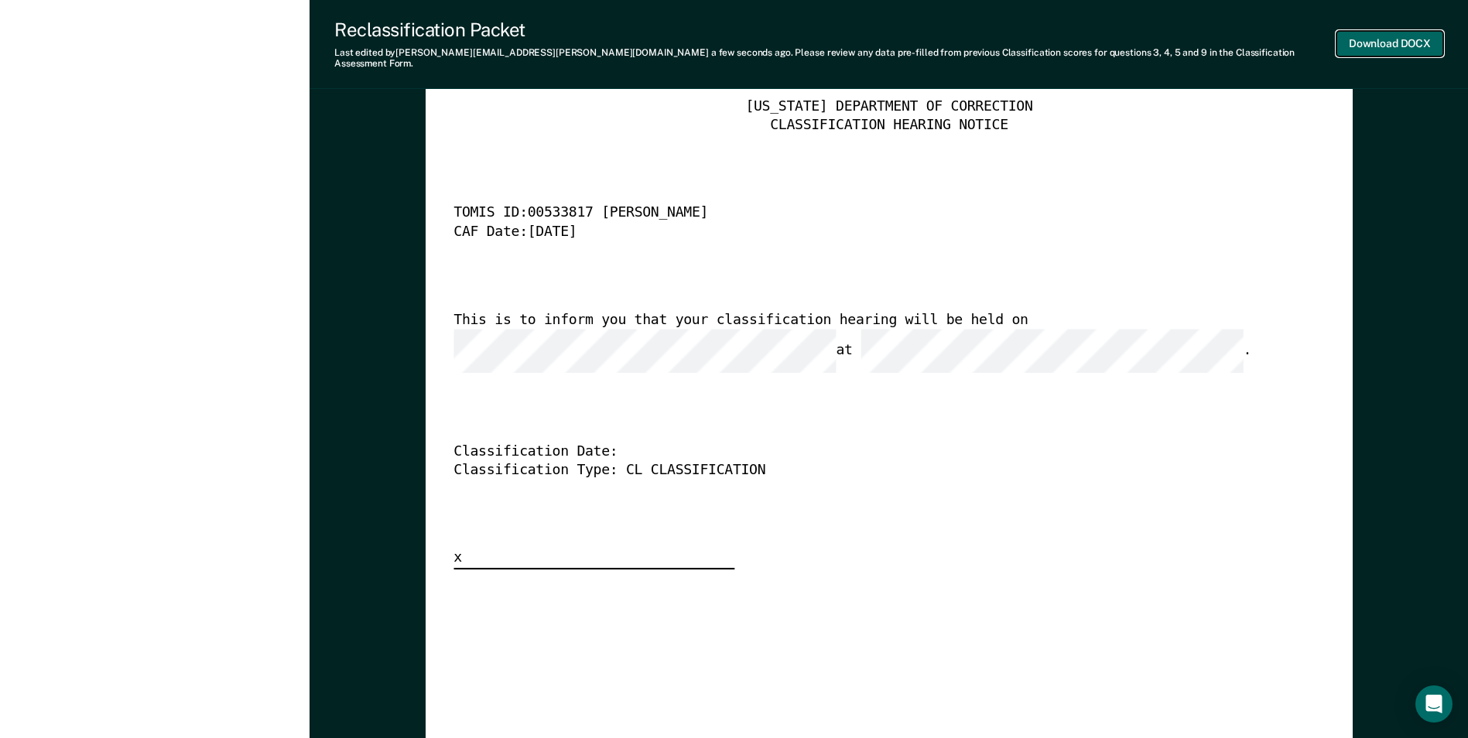
click at [1368, 39] on button "Download DOCX" at bounding box center [1390, 44] width 107 height 26
type textarea "x"
